Goal: Task Accomplishment & Management: Manage account settings

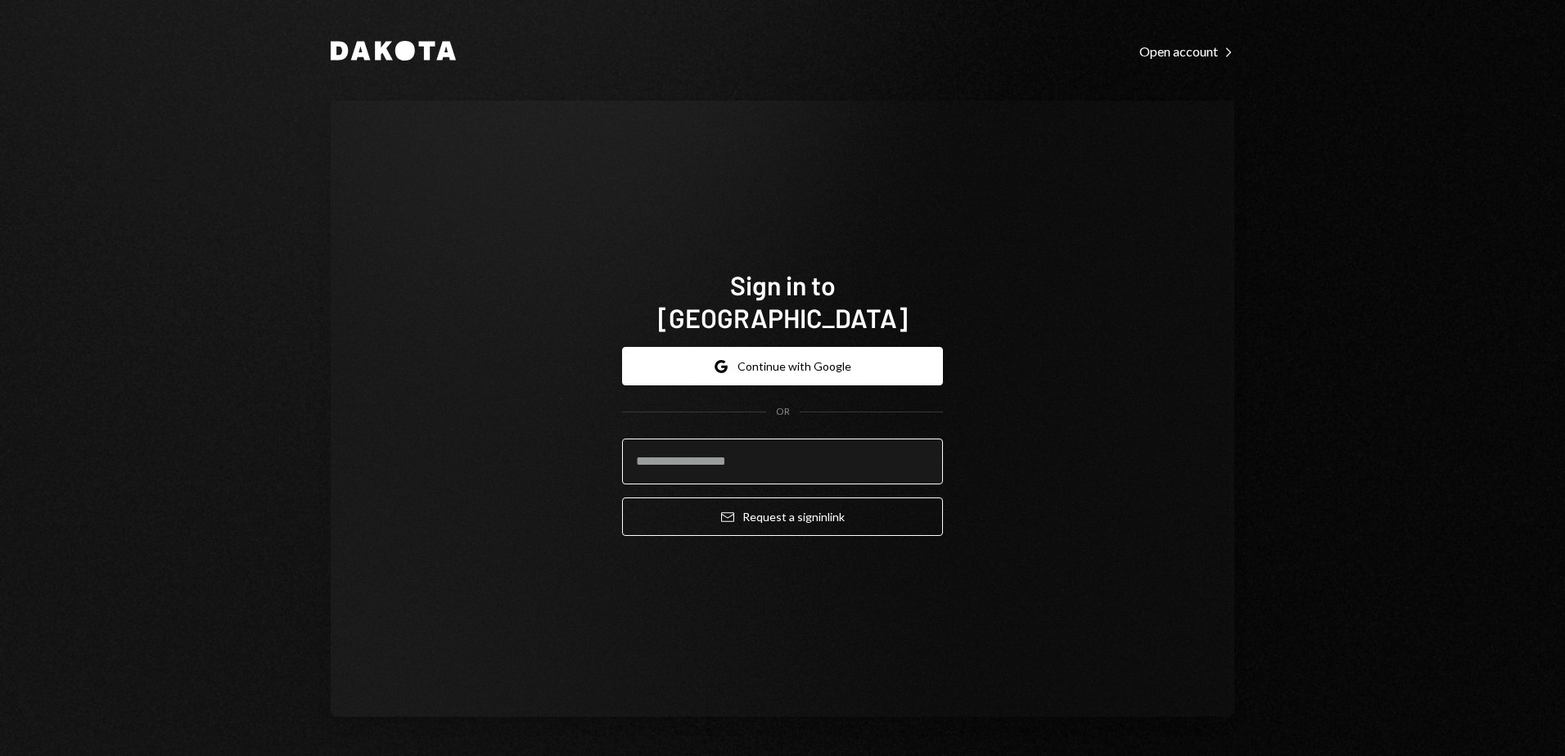
click at [742, 452] on input "email" at bounding box center [782, 462] width 321 height 46
type input "**********"
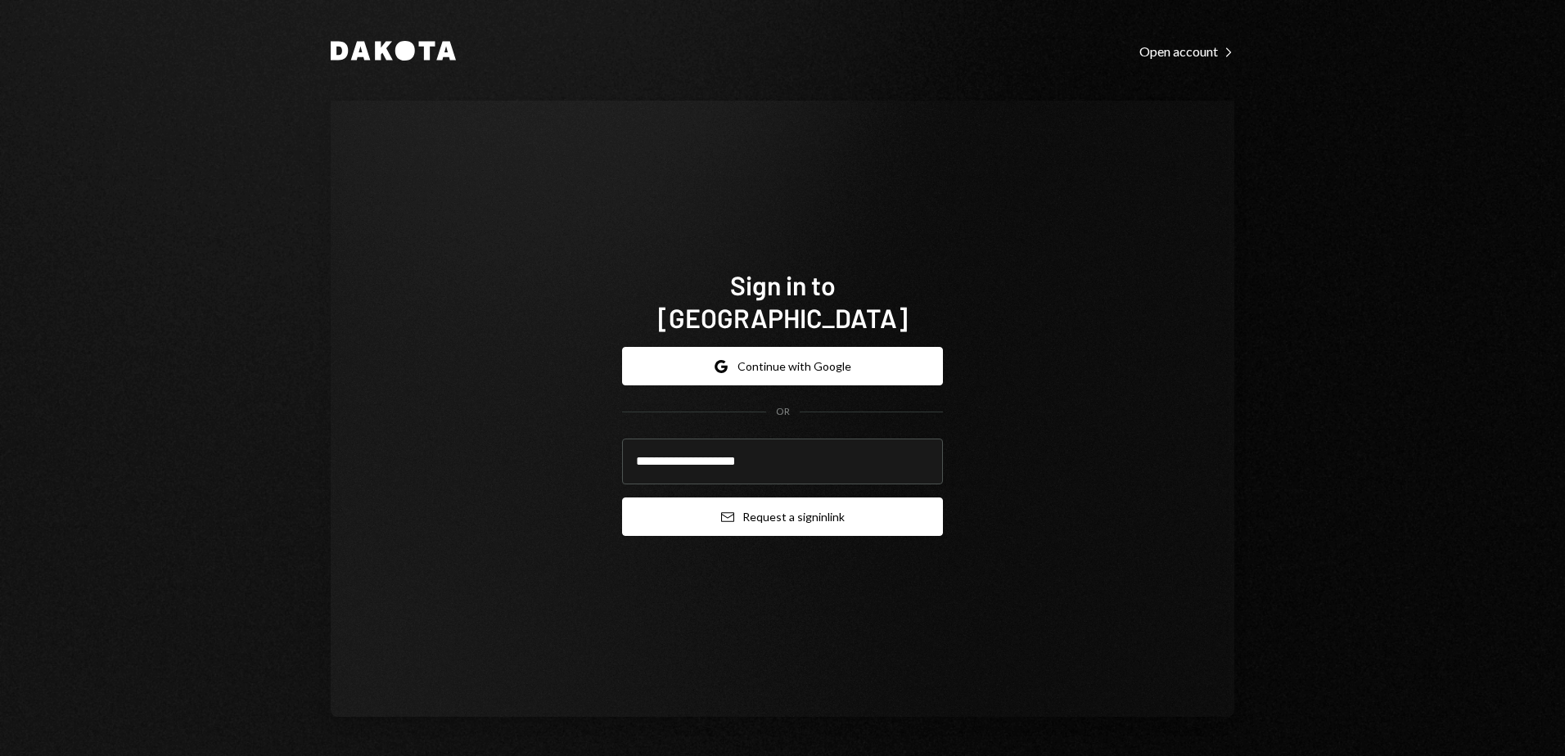
click at [732, 512] on icon "submit" at bounding box center [727, 517] width 13 height 10
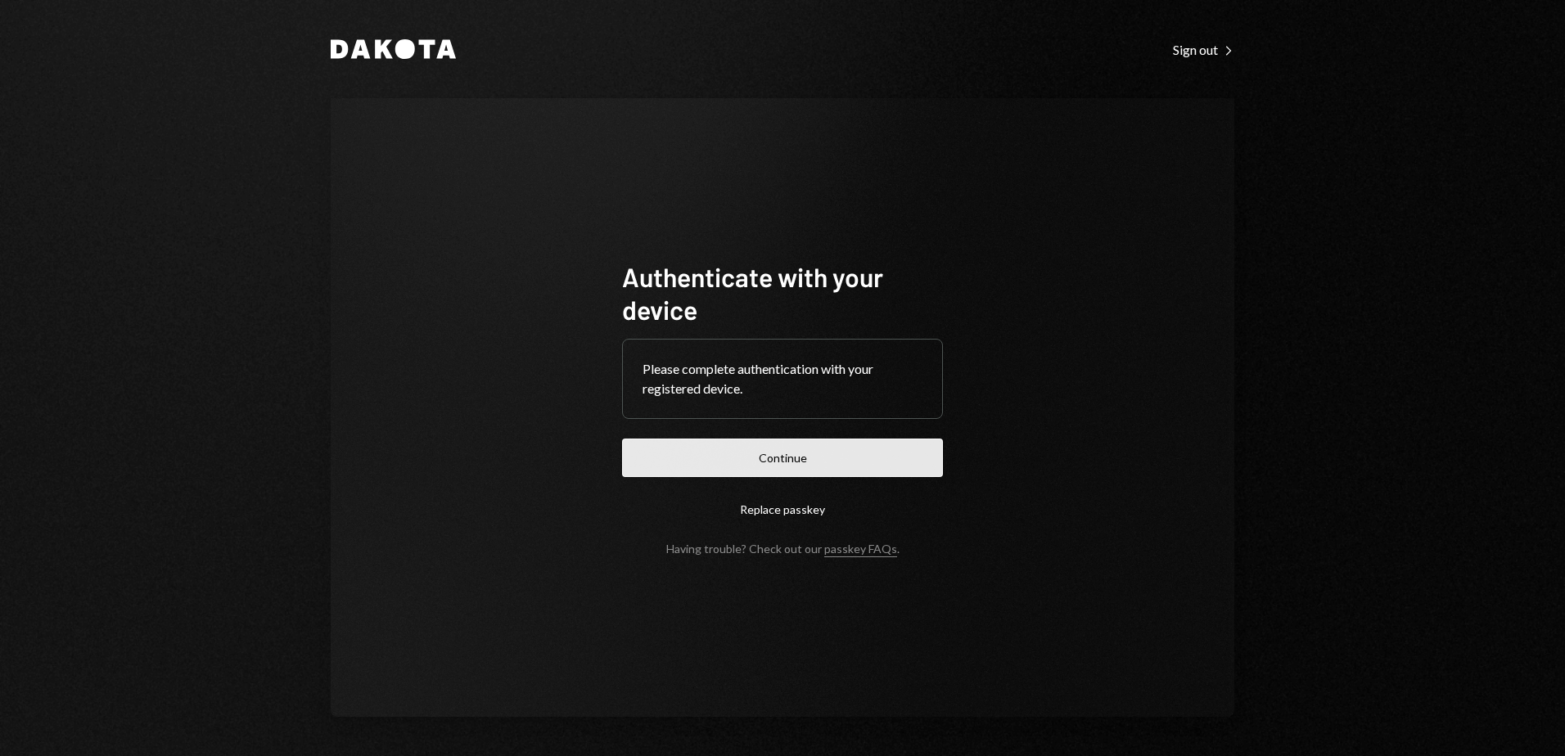
click at [782, 444] on button "Continue" at bounding box center [782, 458] width 321 height 38
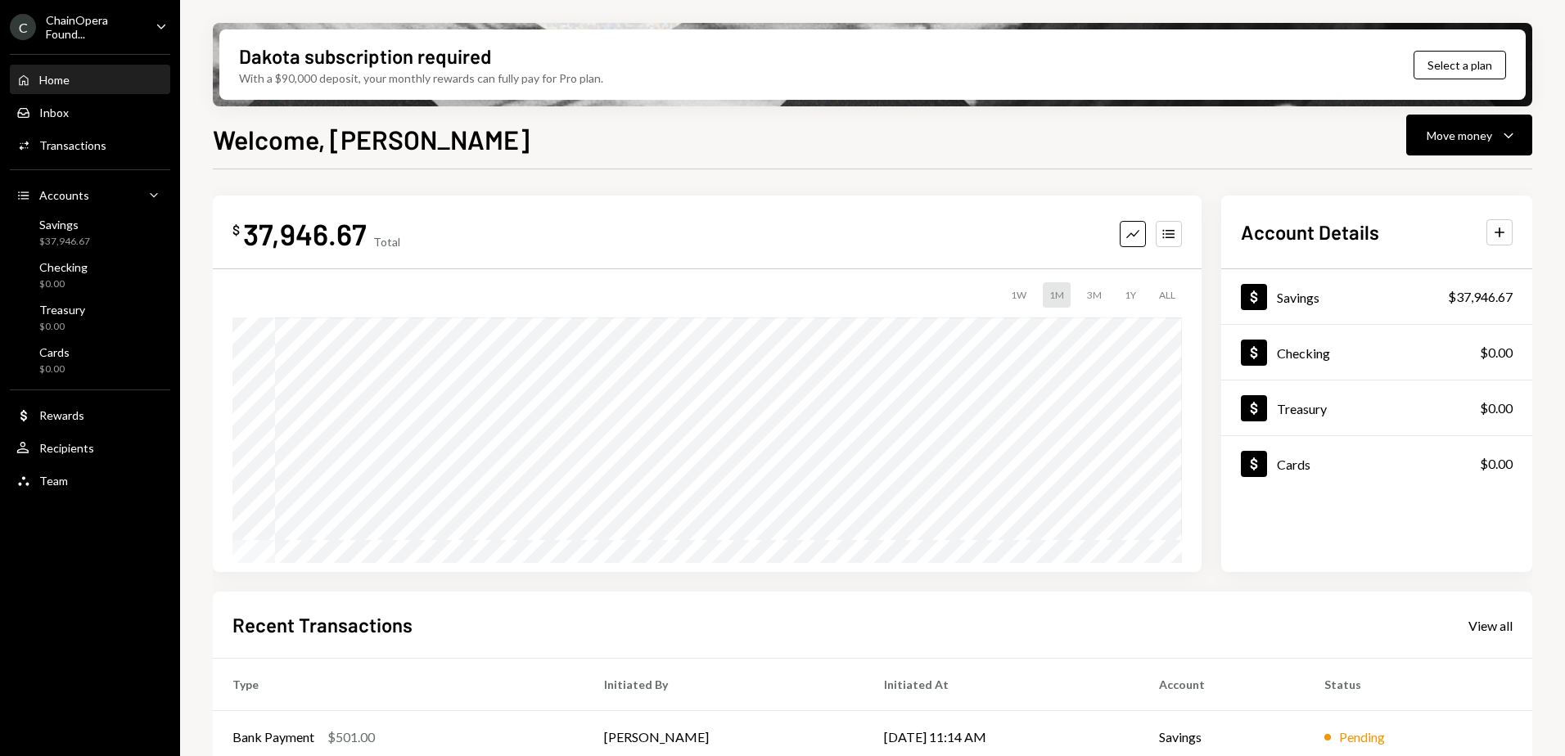
click at [175, 28] on div "C ChainOpera Found... Caret Down" at bounding box center [90, 27] width 180 height 28
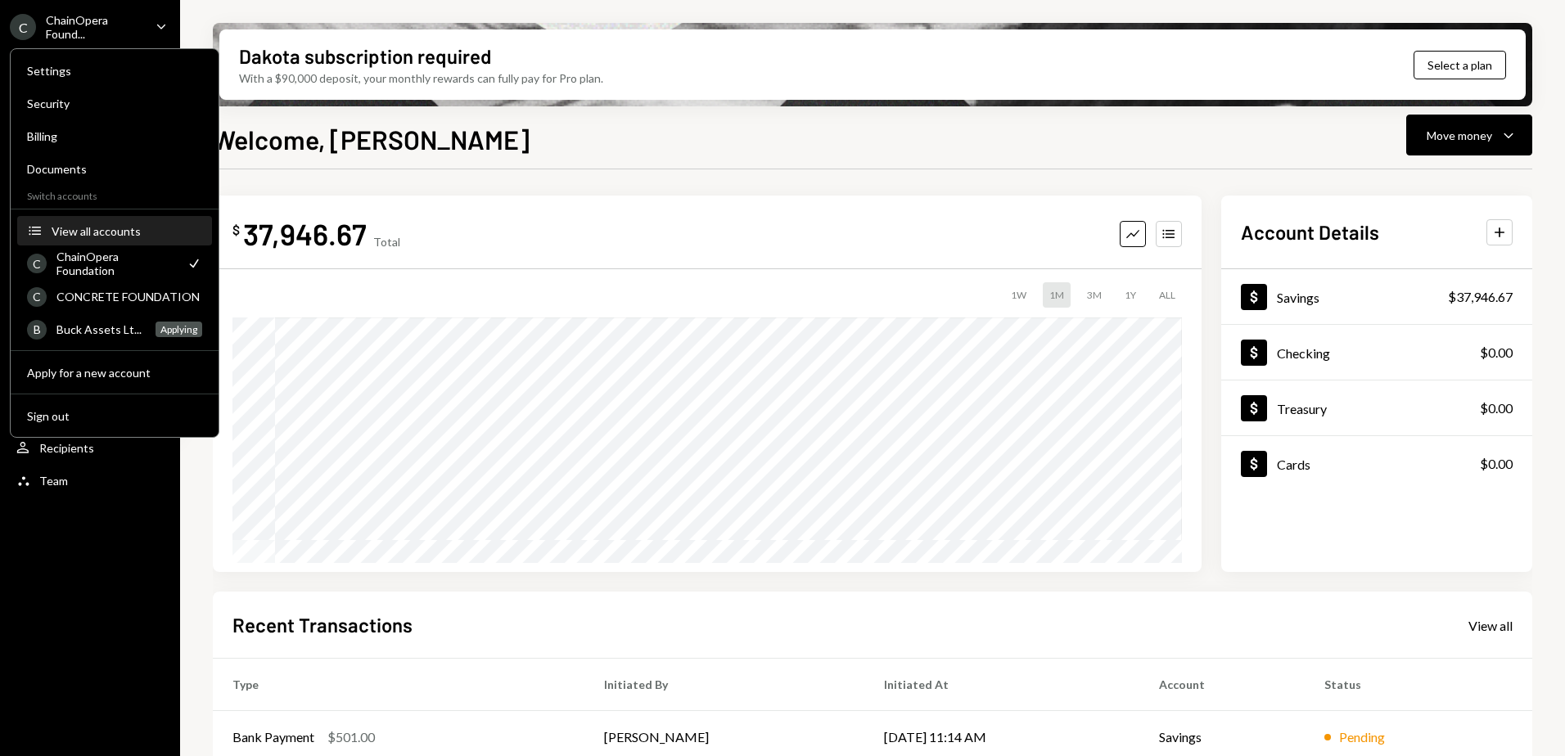
click at [83, 228] on div "View all accounts" at bounding box center [127, 231] width 151 height 14
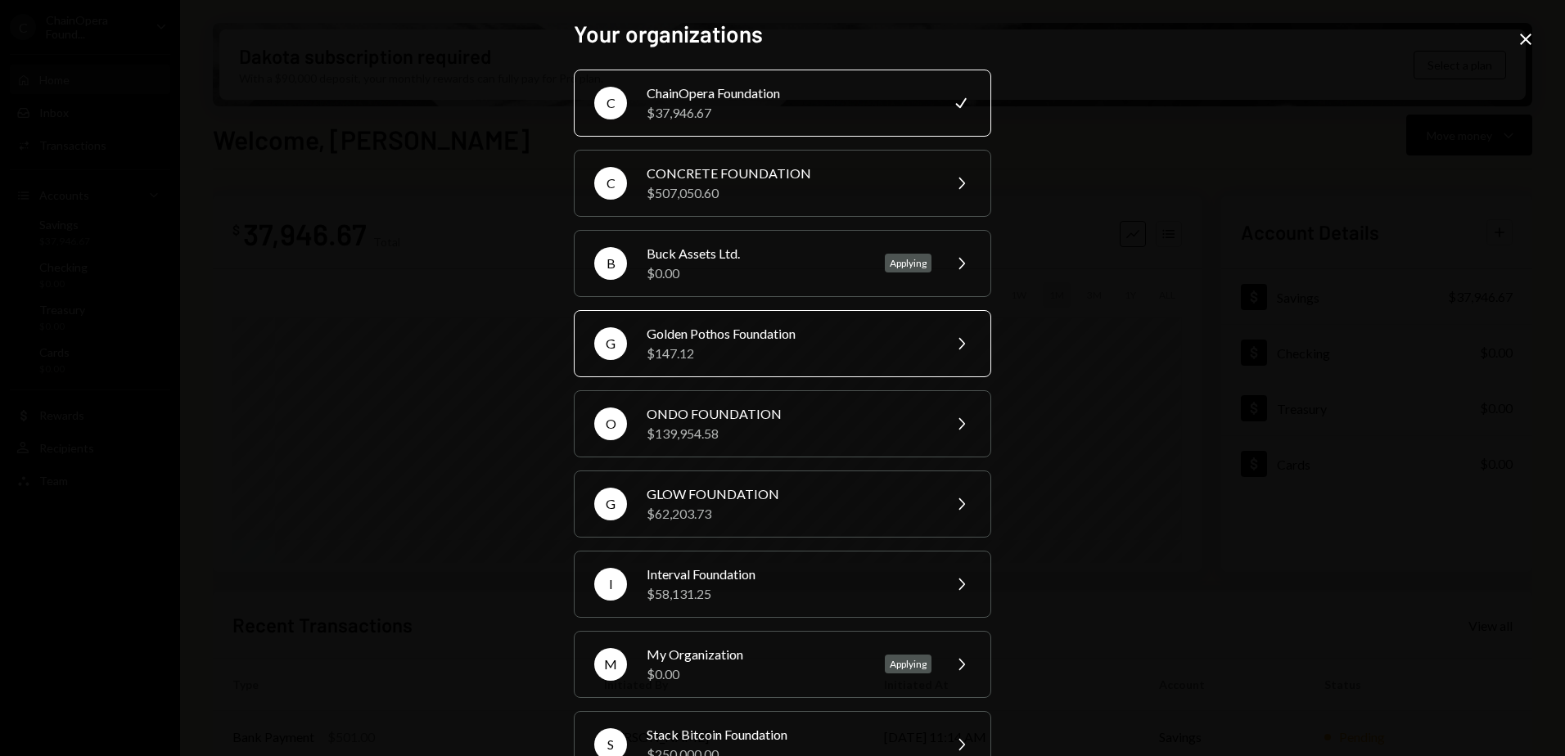
click at [759, 355] on div "$147.12" at bounding box center [789, 354] width 285 height 20
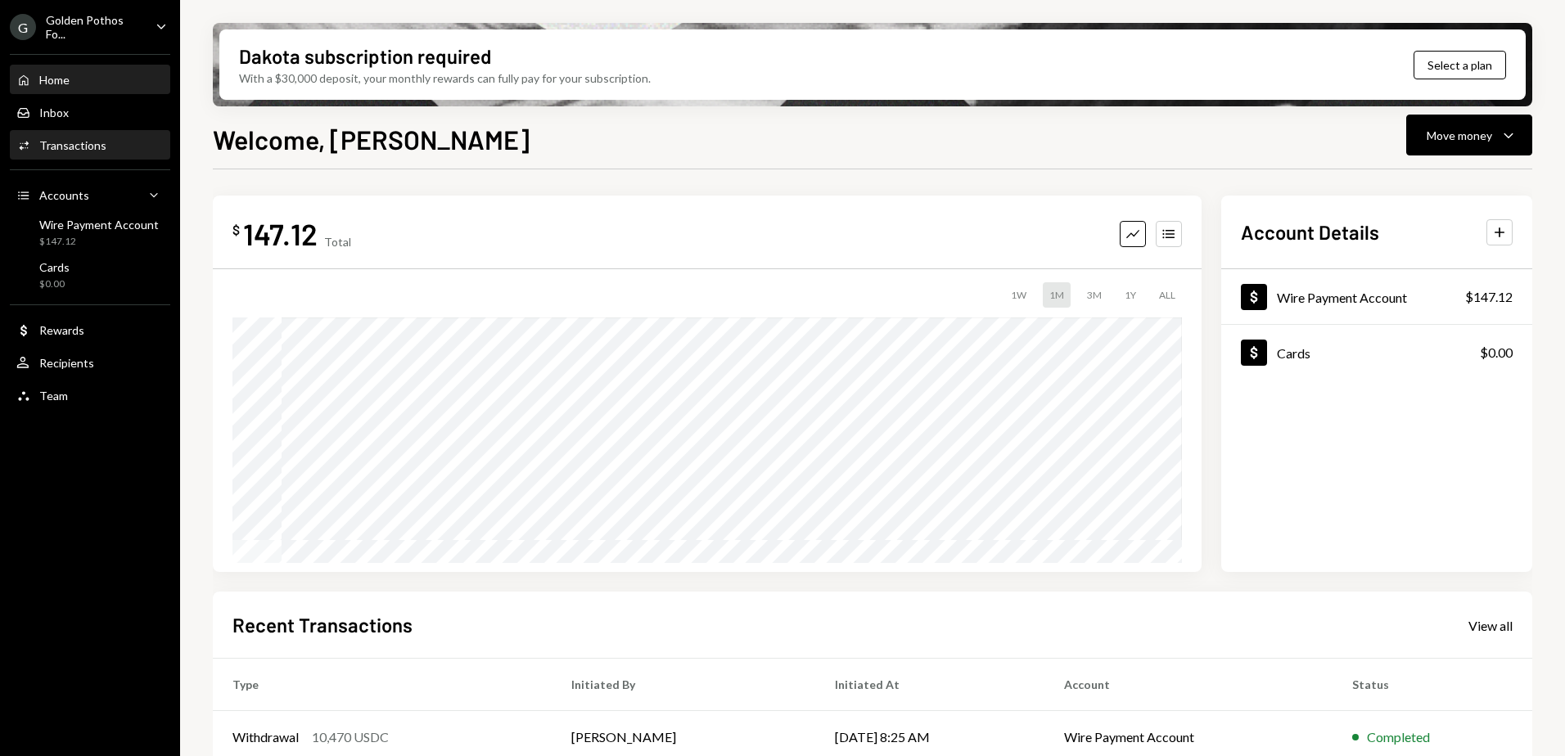
click at [69, 142] on div "Transactions" at bounding box center [72, 145] width 67 height 14
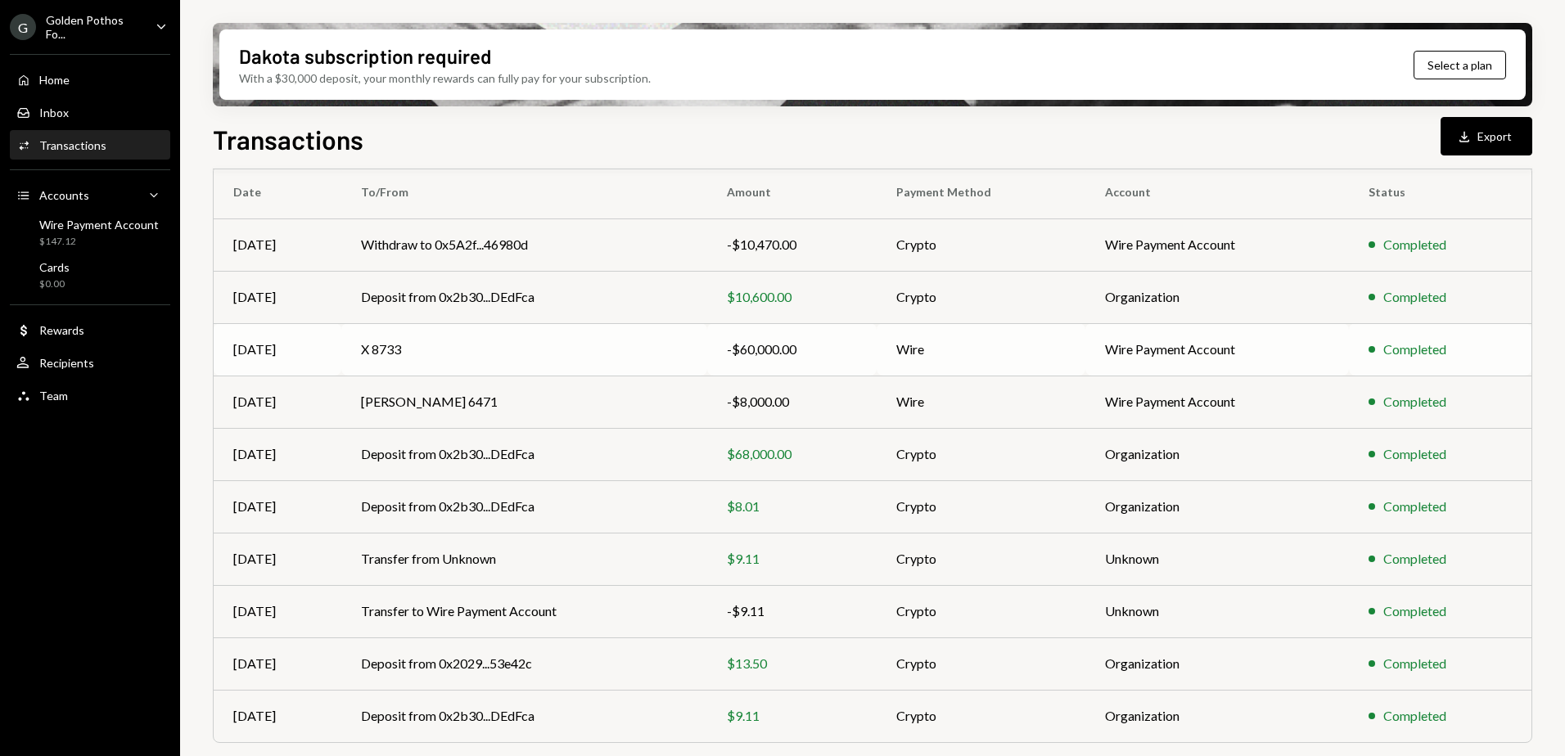
scroll to position [141, 0]
drag, startPoint x: 685, startPoint y: 331, endPoint x: 560, endPoint y: 137, distance: 230.9
click at [560, 137] on div "Transactions Download Export" at bounding box center [872, 137] width 1319 height 36
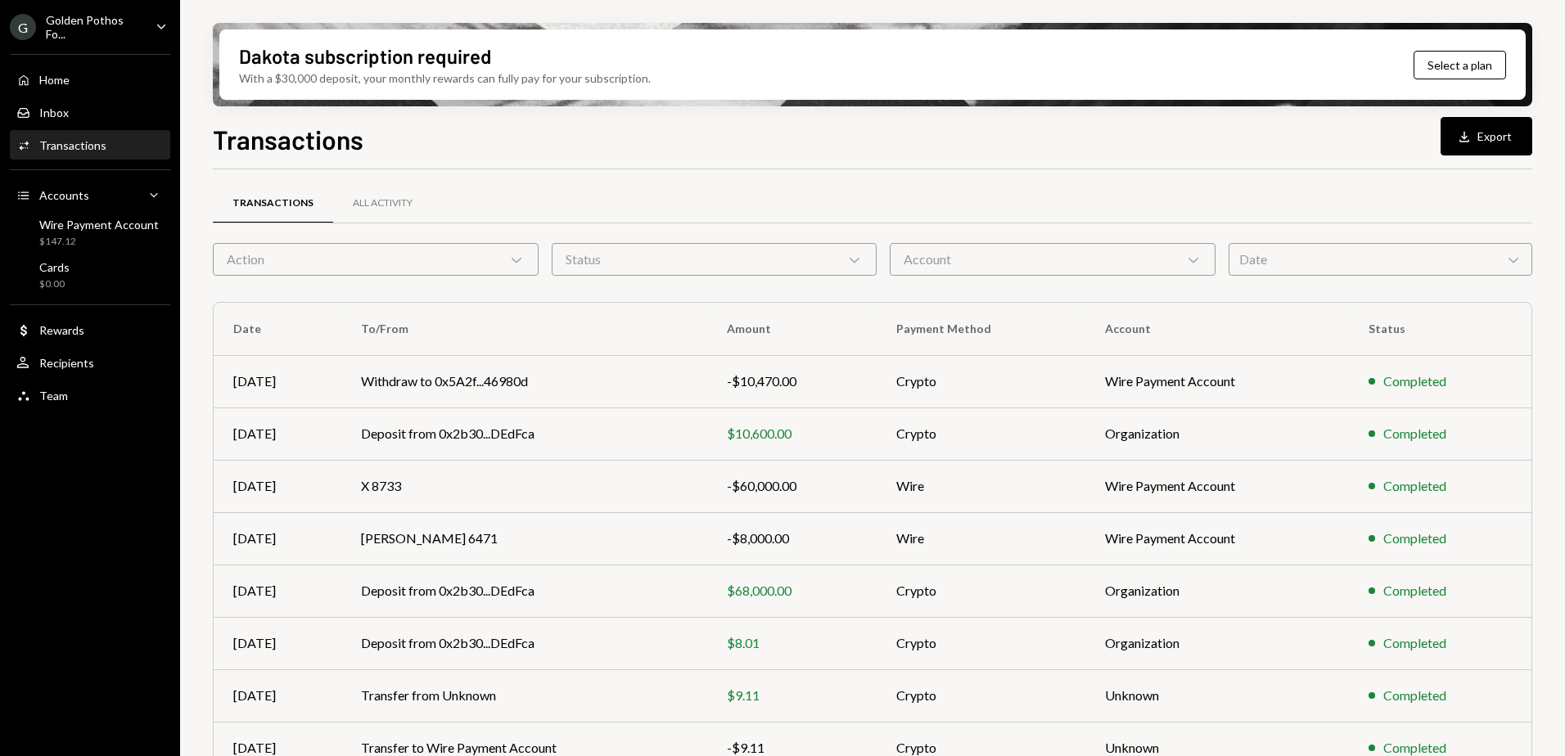
scroll to position [0, 0]
click at [63, 79] on div "Home" at bounding box center [54, 80] width 30 height 14
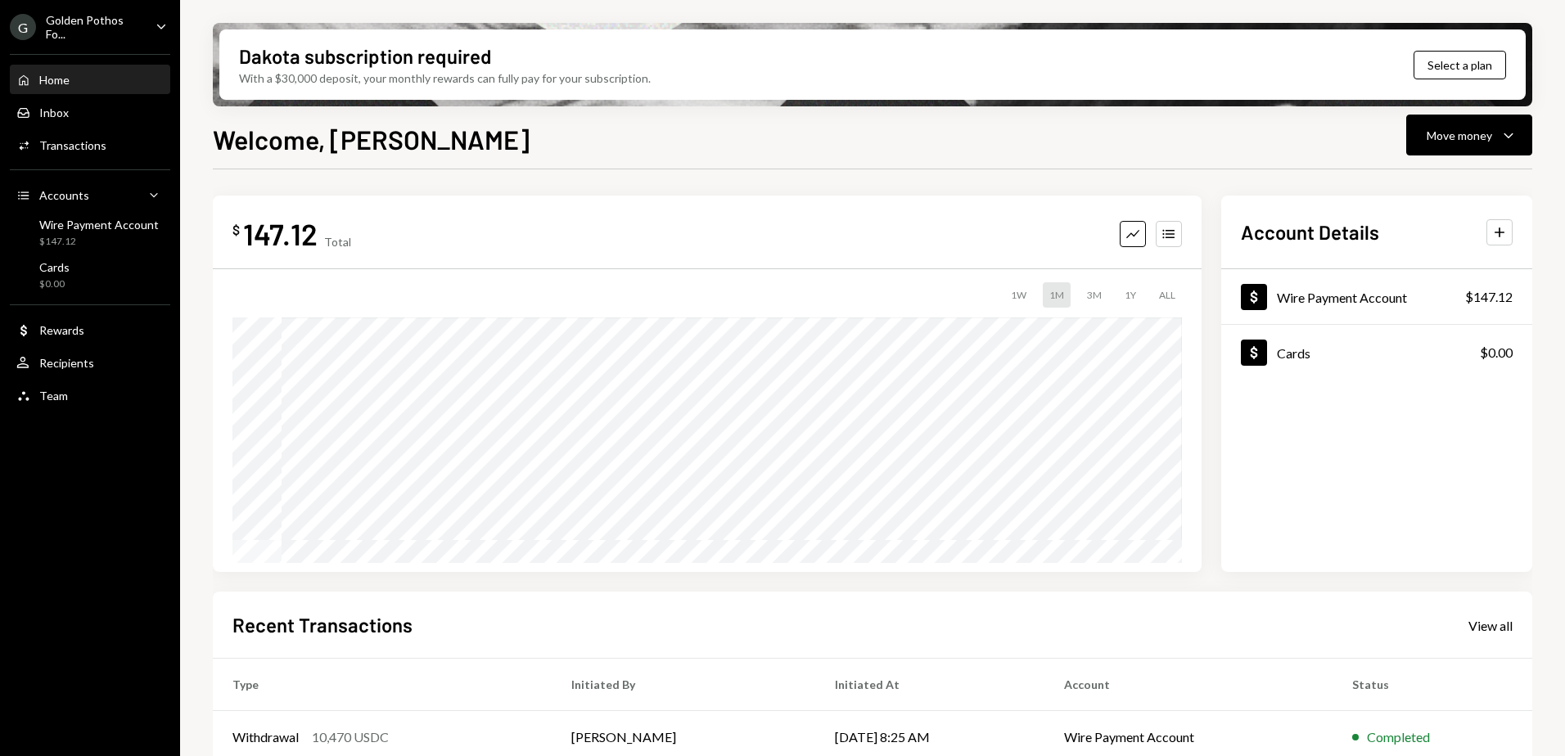
click at [155, 20] on icon "Caret Down" at bounding box center [161, 26] width 18 height 18
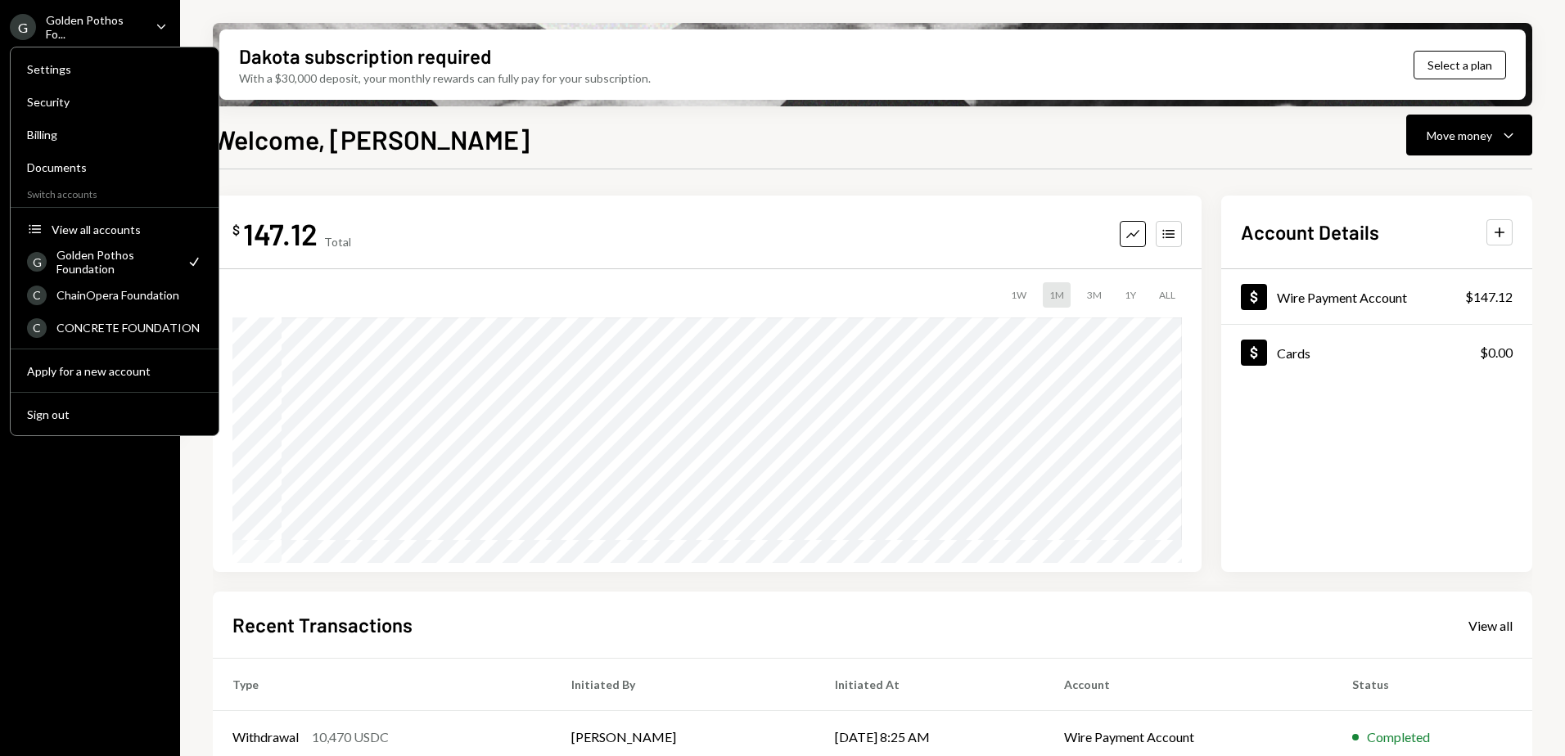
click at [466, 133] on div "Welcome, [PERSON_NAME] Move money Caret Down" at bounding box center [872, 137] width 1319 height 36
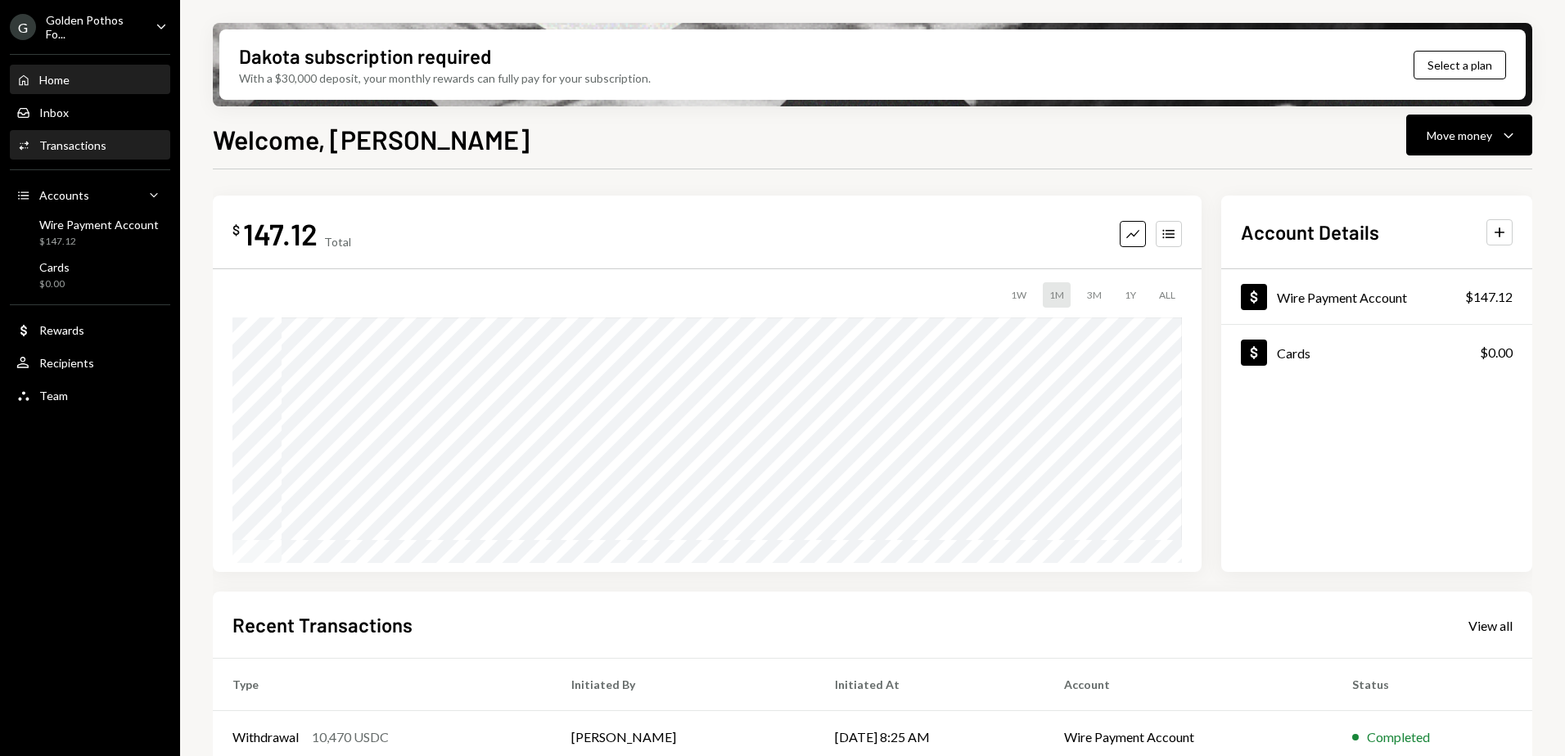
click at [83, 147] on div "Transactions" at bounding box center [72, 145] width 67 height 14
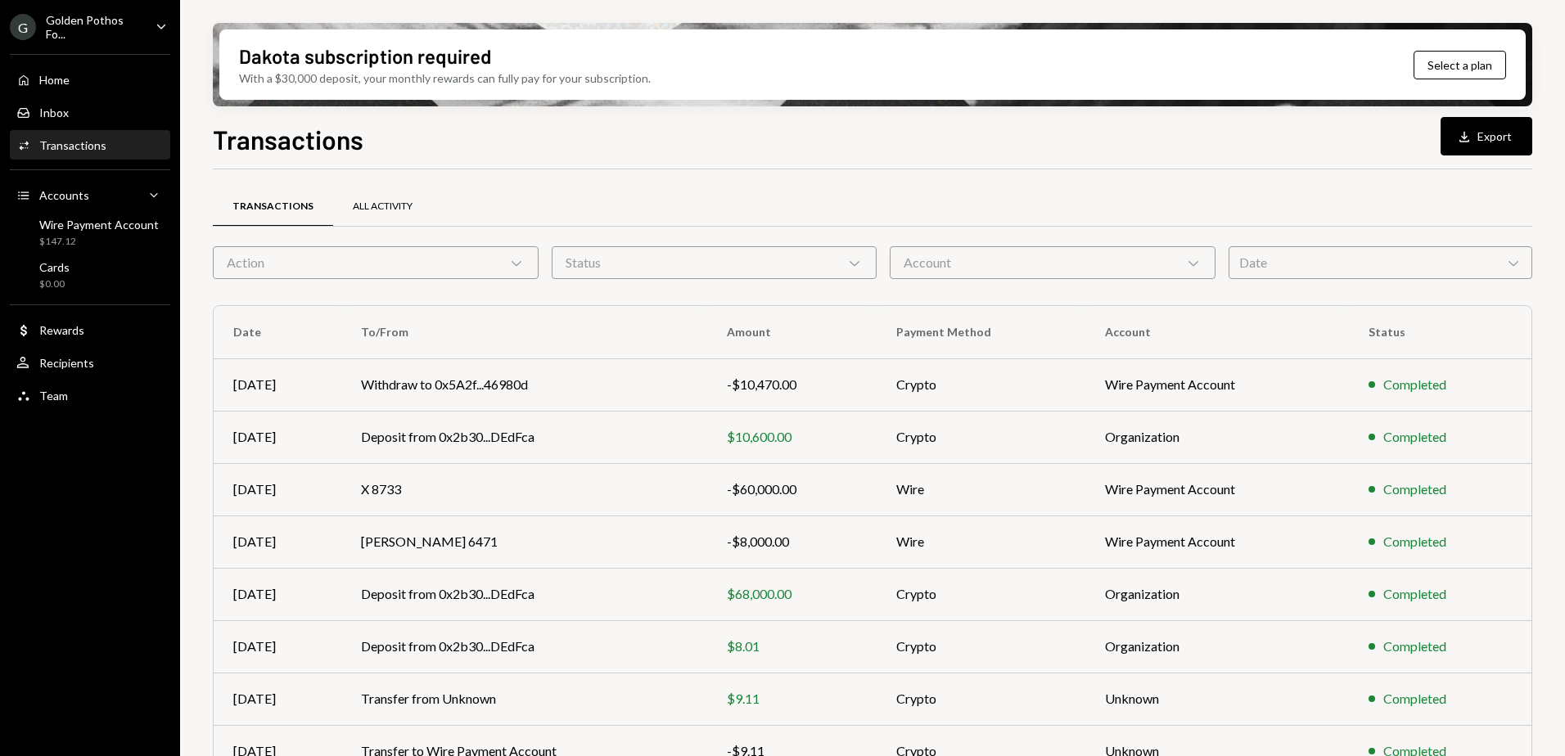
click at [382, 201] on div "All Activity" at bounding box center [383, 207] width 60 height 14
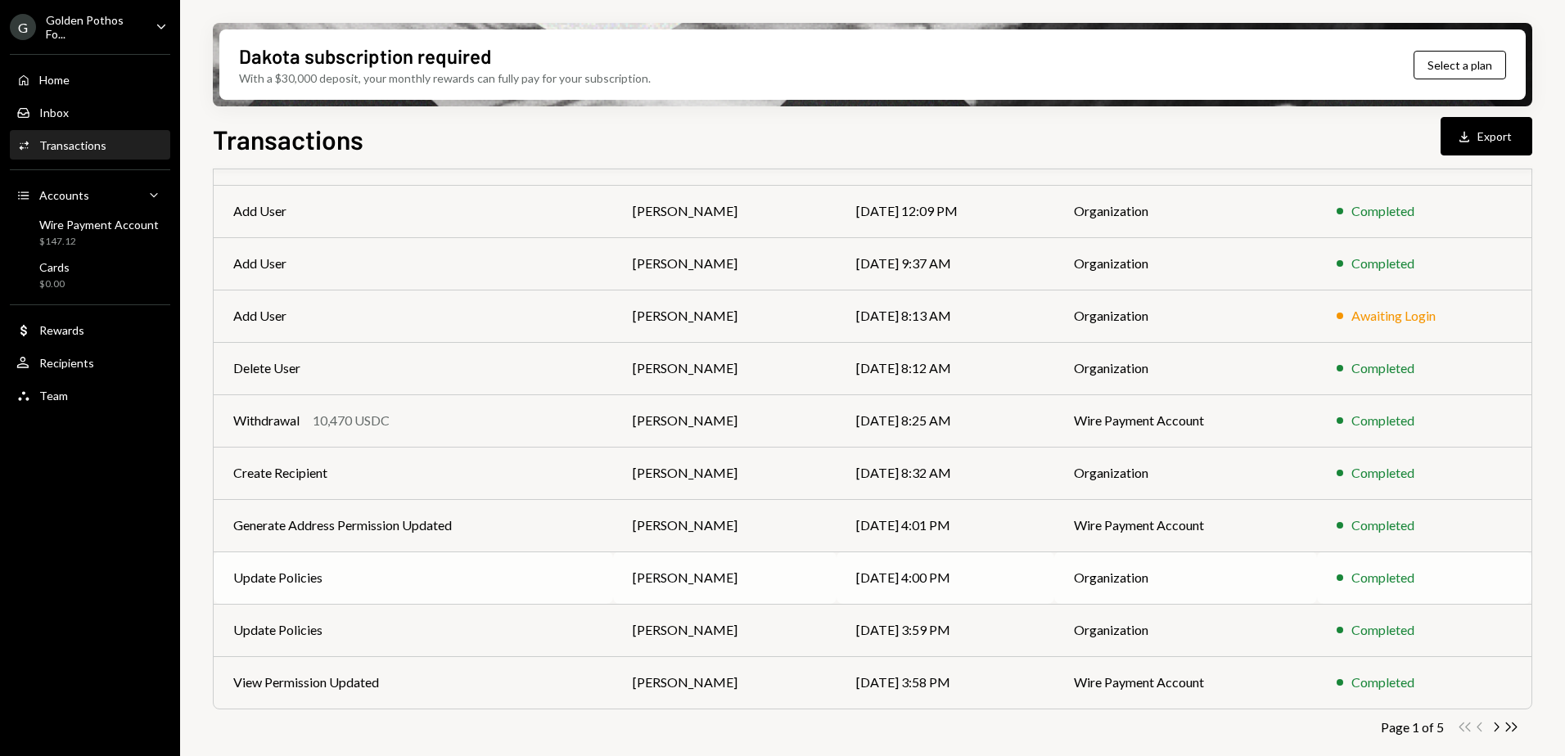
scroll to position [176, 0]
